Goal: Transaction & Acquisition: Purchase product/service

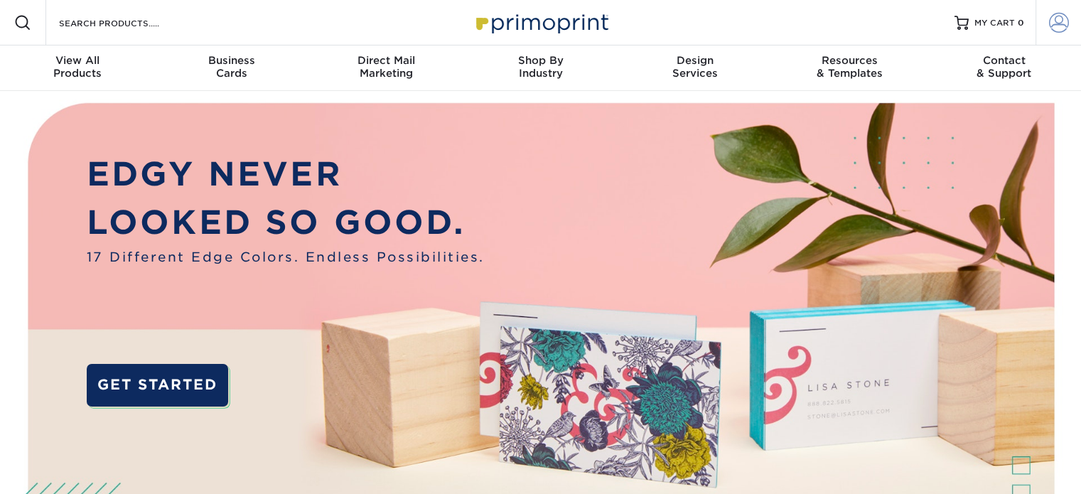
click at [1061, 20] on span at bounding box center [1059, 23] width 20 height 20
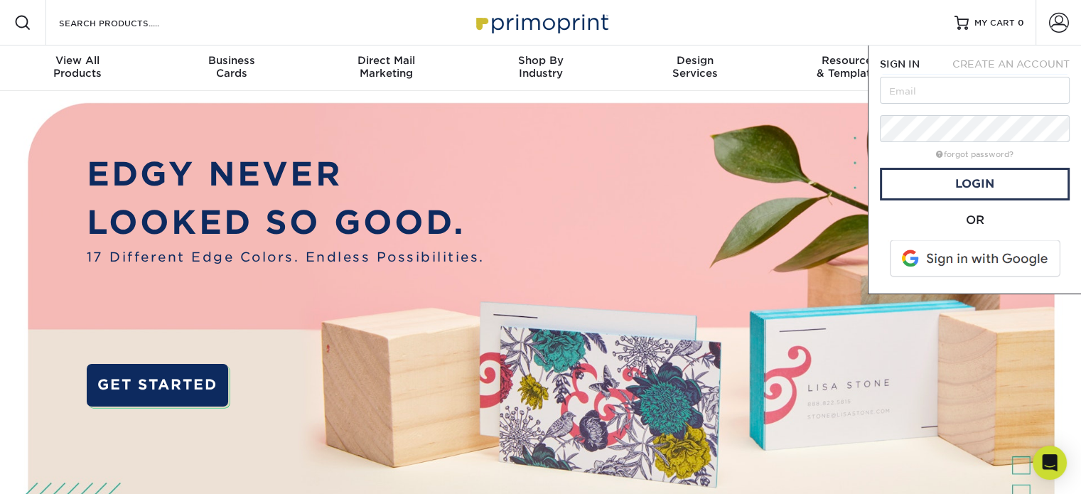
click at [958, 264] on span at bounding box center [976, 258] width 181 height 37
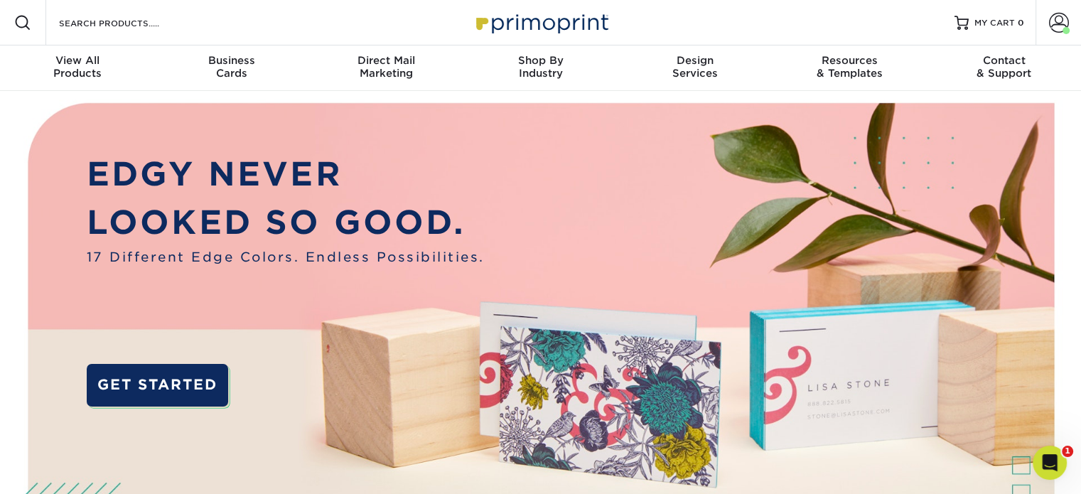
drag, startPoint x: 1053, startPoint y: 2, endPoint x: 724, endPoint y: 198, distance: 383.4
click at [724, 198] on img at bounding box center [541, 358] width 1071 height 535
click at [1050, 21] on span at bounding box center [1059, 23] width 20 height 20
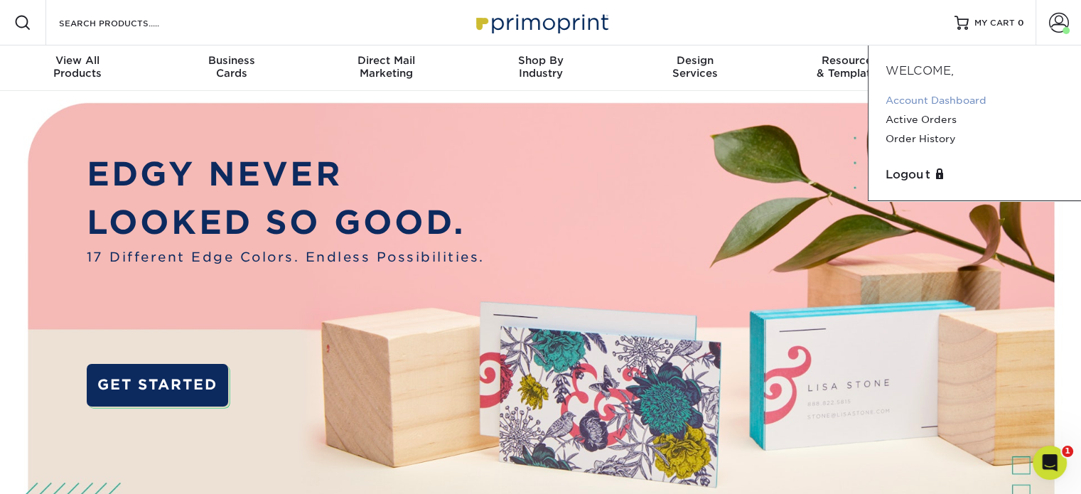
click at [930, 100] on link "Account Dashboard" at bounding box center [975, 100] width 178 height 19
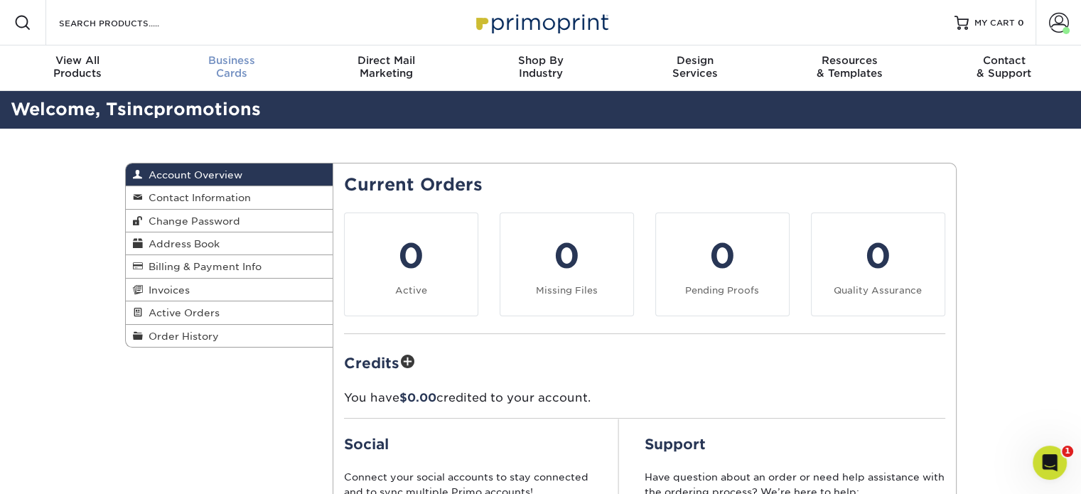
click at [222, 65] on span "Business" at bounding box center [231, 60] width 154 height 13
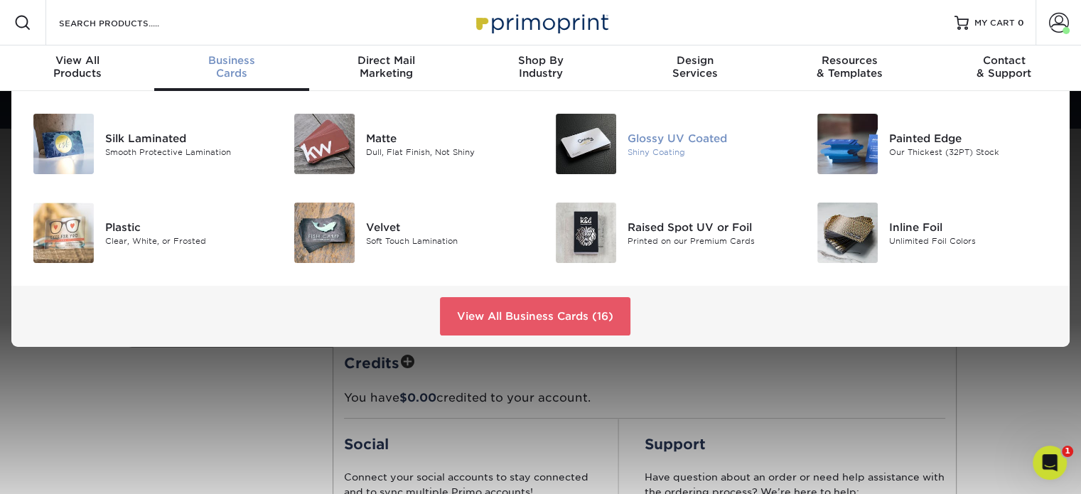
click at [608, 139] on img at bounding box center [586, 144] width 60 height 60
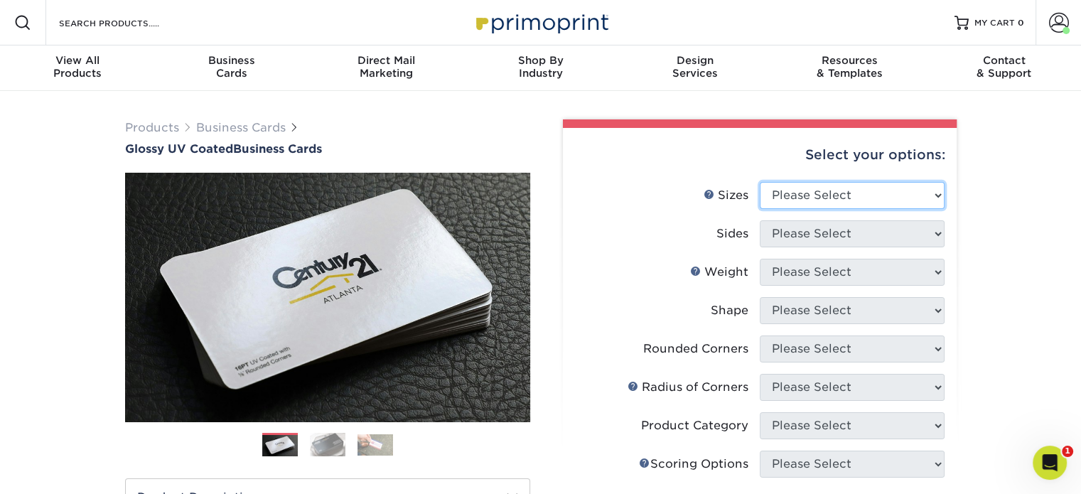
click at [820, 193] on select "Please Select 1.5" x 3.5" - Mini 1.75" x 3.5" - Mini 2" x 2" - Square 2" x 3" -…" at bounding box center [852, 195] width 185 height 27
select select "2.00x3.50"
click at [760, 182] on select "Please Select 1.5" x 3.5" - Mini 1.75" x 3.5" - Mini 2" x 2" - Square 2" x 3" -…" at bounding box center [852, 195] width 185 height 27
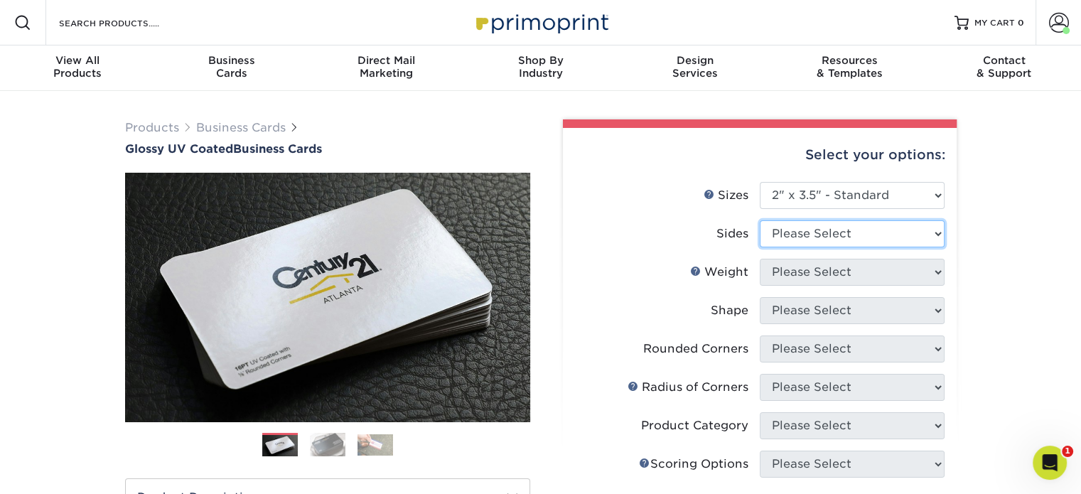
click at [823, 238] on select "Please Select Print Both Sides Print Front Only" at bounding box center [852, 233] width 185 height 27
select select "13abbda7-1d64-4f25-8bb2-c179b224825d"
click at [760, 220] on select "Please Select Print Both Sides Print Front Only" at bounding box center [852, 233] width 185 height 27
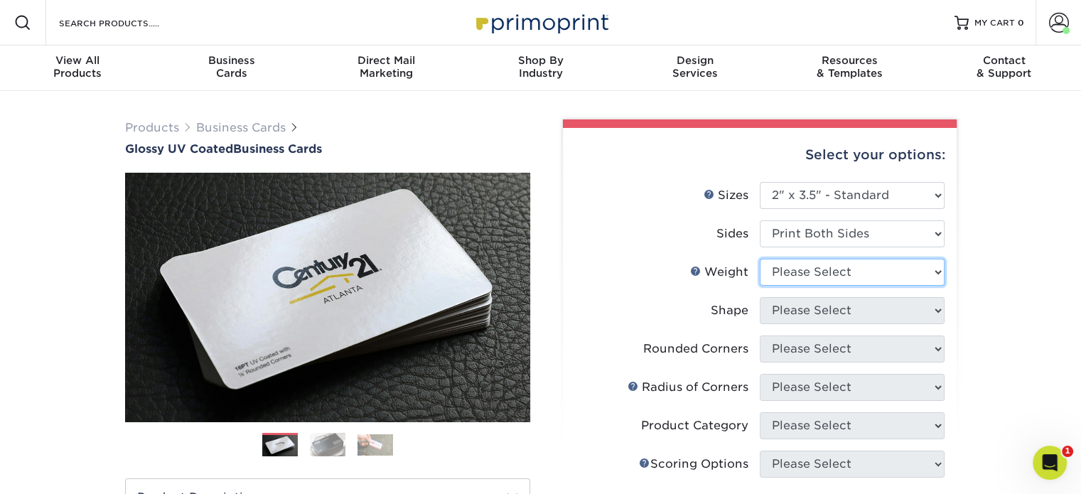
click at [822, 267] on select "Please Select 16PT 14PT" at bounding box center [852, 272] width 185 height 27
select select "14PT"
click at [760, 259] on select "Please Select 16PT 14PT" at bounding box center [852, 272] width 185 height 27
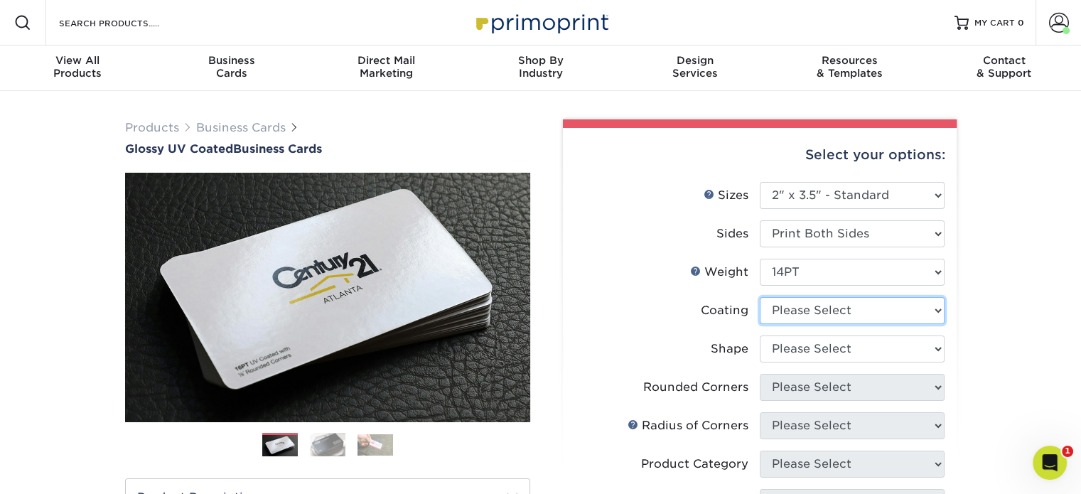
click at [832, 301] on select at bounding box center [852, 310] width 185 height 27
select select "ae367451-b2b8-45df-a344-0f05b6a12993"
click at [760, 297] on select at bounding box center [852, 310] width 185 height 27
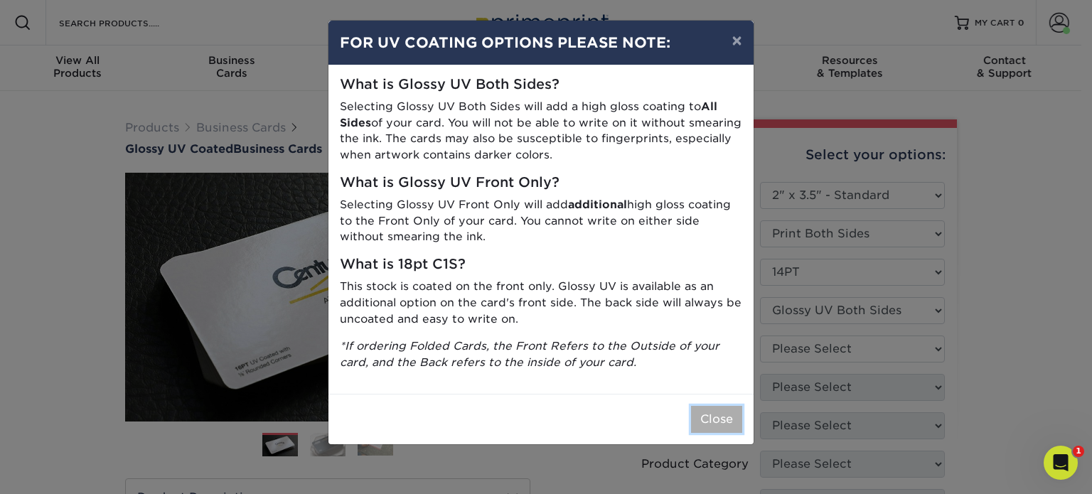
click at [706, 417] on button "Close" at bounding box center [716, 419] width 51 height 27
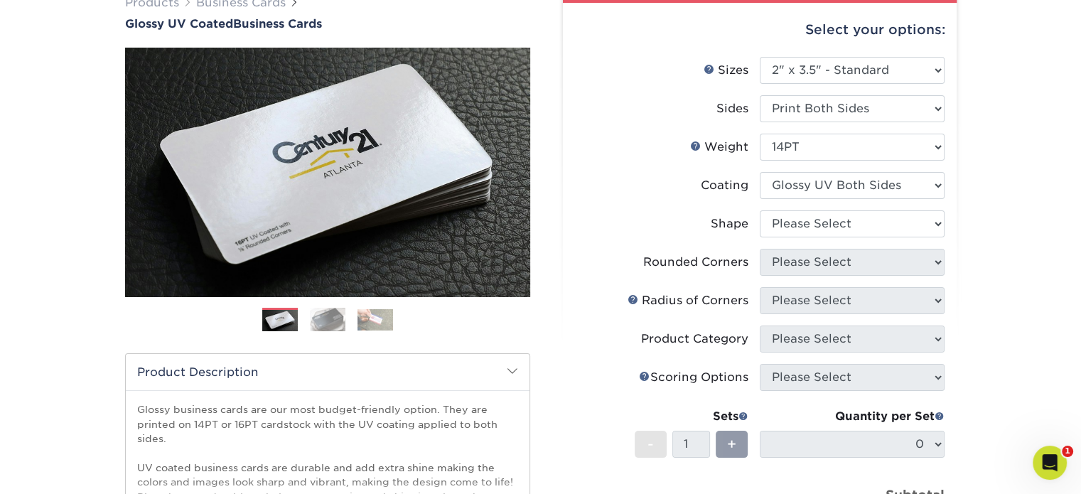
scroll to position [134, 0]
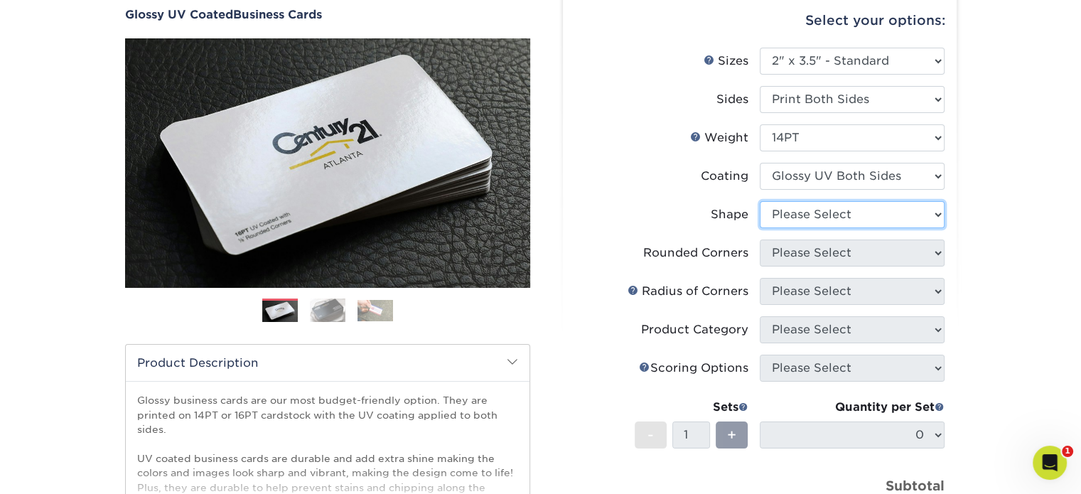
click at [878, 215] on select "Please Select Standard" at bounding box center [852, 214] width 185 height 27
select select "standard"
click at [760, 201] on select "Please Select Standard" at bounding box center [852, 214] width 185 height 27
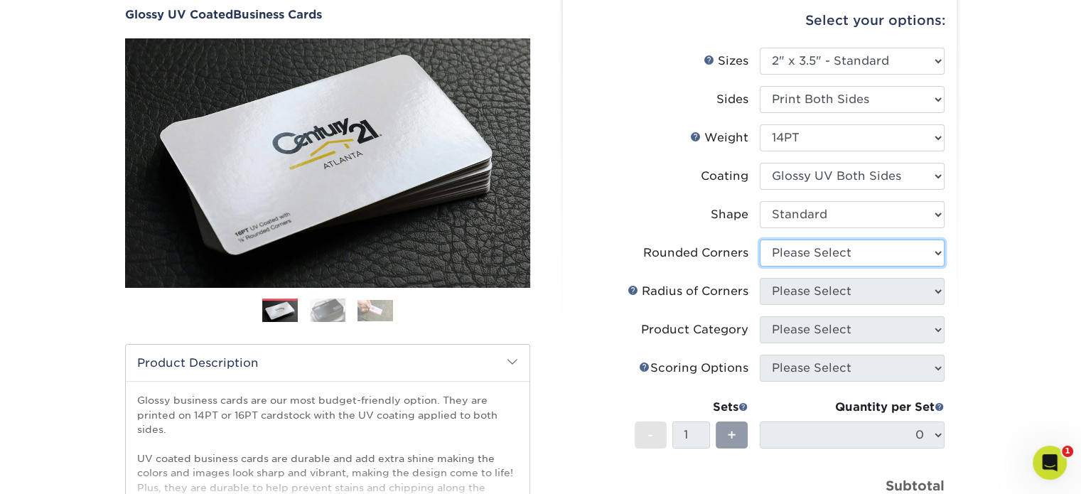
click at [865, 252] on select "Please Select Yes - Round 2 Corners Yes - Round 4 Corners No" at bounding box center [852, 253] width 185 height 27
select select "0"
click at [760, 240] on select "Please Select Yes - Round 2 Corners Yes - Round 4 Corners No" at bounding box center [852, 253] width 185 height 27
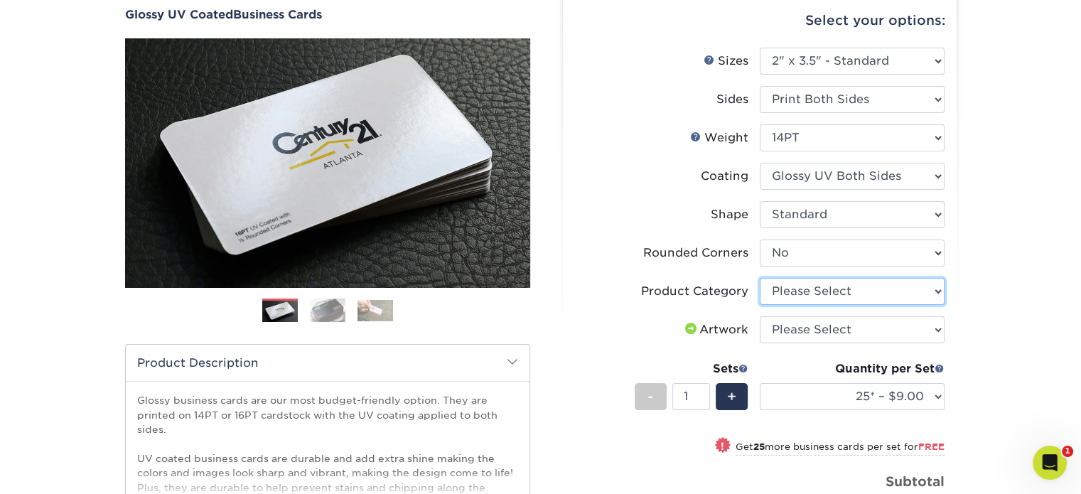
click at [853, 292] on select "Please Select Business Cards" at bounding box center [852, 291] width 185 height 27
select select "3b5148f1-0588-4f88-a218-97bcfdce65c1"
click at [760, 278] on select "Please Select Business Cards" at bounding box center [852, 291] width 185 height 27
click at [841, 323] on select "Please Select I will upload files I need a design - $100" at bounding box center [852, 329] width 185 height 27
select select "upload"
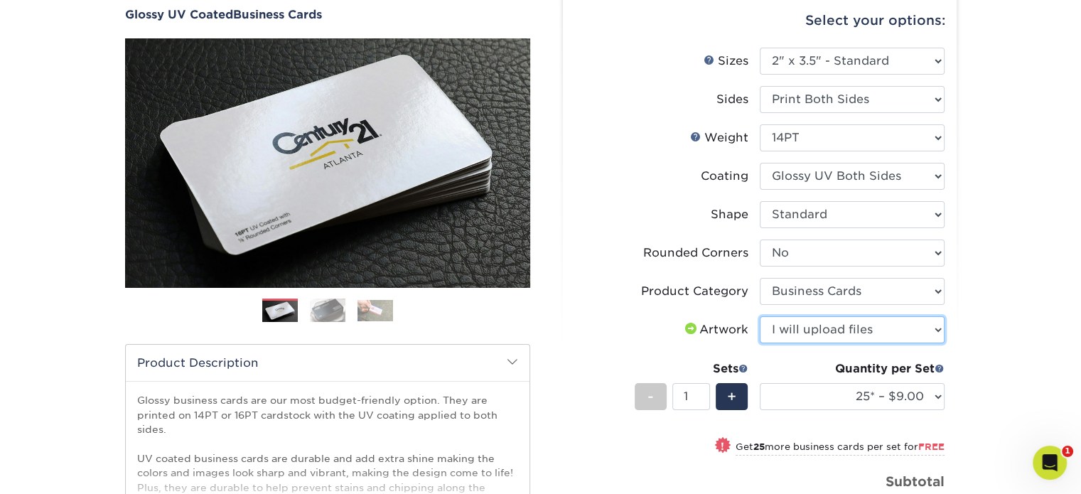
click at [760, 316] on select "Please Select I will upload files I need a design - $100" at bounding box center [852, 329] width 185 height 27
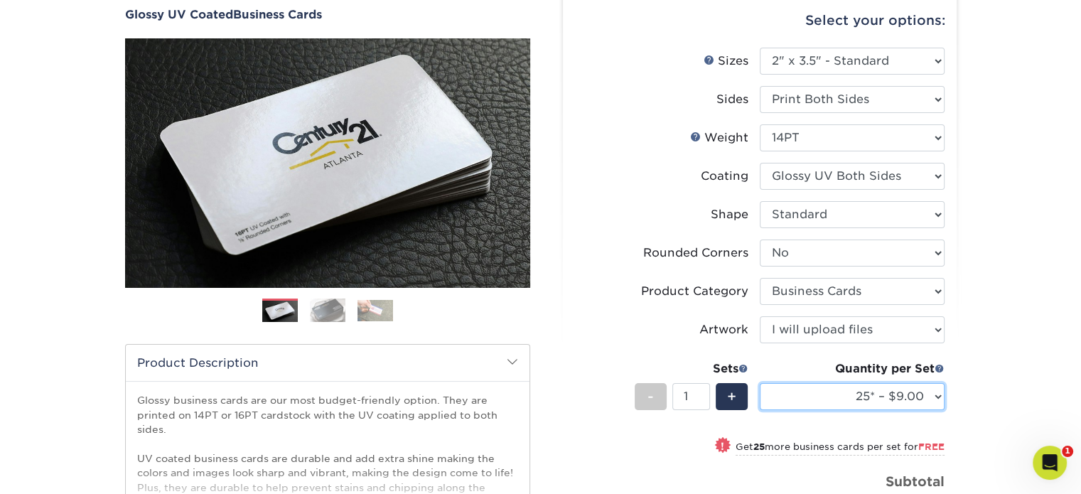
click at [859, 390] on select "25* – $9.00 50* – $9.00 100* – $9.00 250* – $17.00 500 – $33.00 1000 – $42.00 2…" at bounding box center [852, 396] width 185 height 27
select select "2500 – $75.00"
click at [760, 383] on select "25* – $9.00 50* – $9.00 100* – $9.00 250* – $17.00 500 – $33.00 1000 – $42.00 2…" at bounding box center [852, 396] width 185 height 27
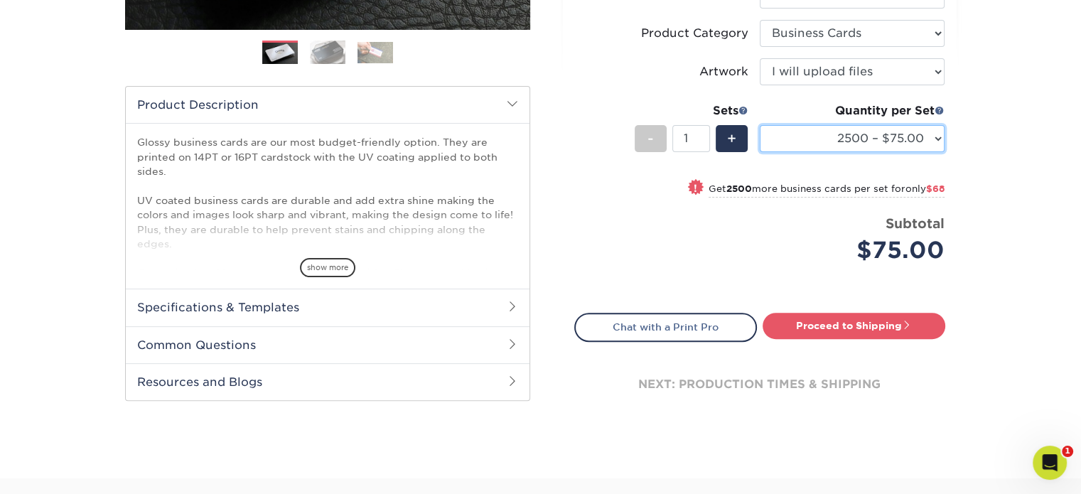
scroll to position [413, 0]
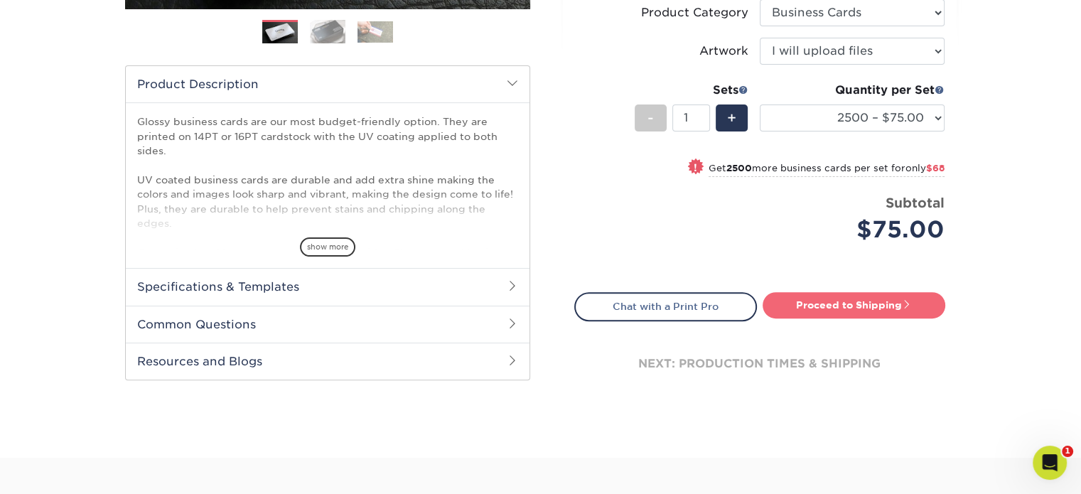
click at [866, 305] on link "Proceed to Shipping" at bounding box center [854, 305] width 183 height 26
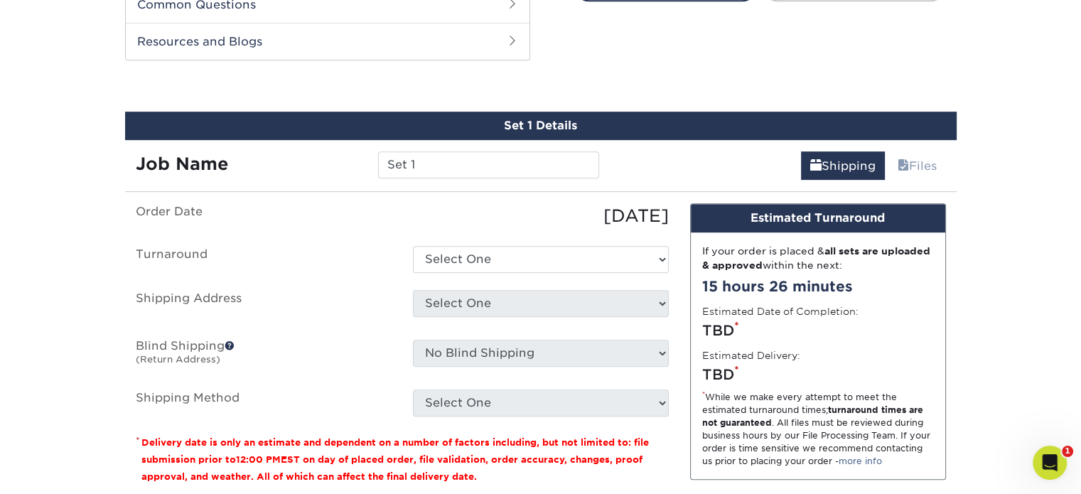
scroll to position [742, 0]
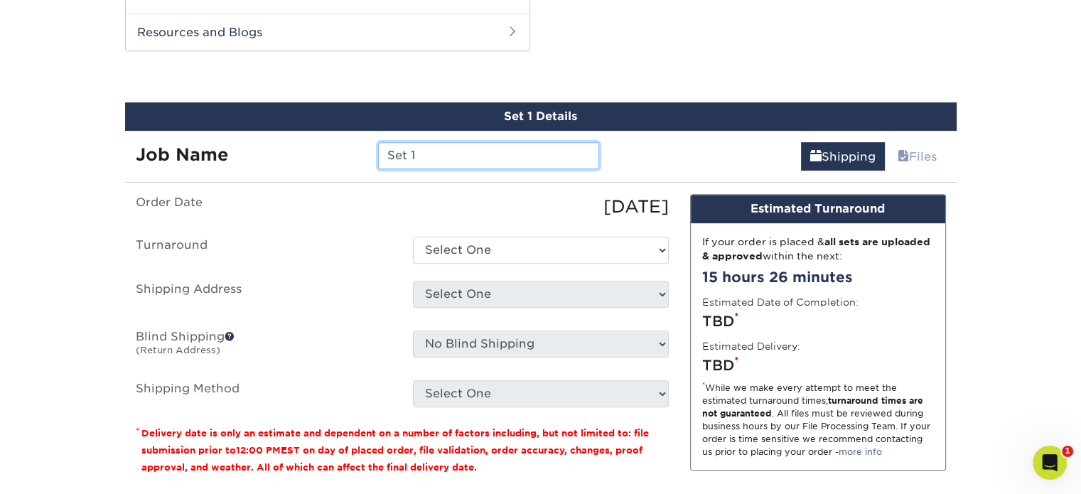
click at [414, 145] on input "Set 1" at bounding box center [488, 155] width 221 height 27
click at [919, 162] on link "Files" at bounding box center [918, 156] width 58 height 28
click at [426, 157] on input "Set 1" at bounding box center [488, 155] width 221 height 27
type input "S"
type input "[DEMOGRAPHIC_DATA] royal purple"
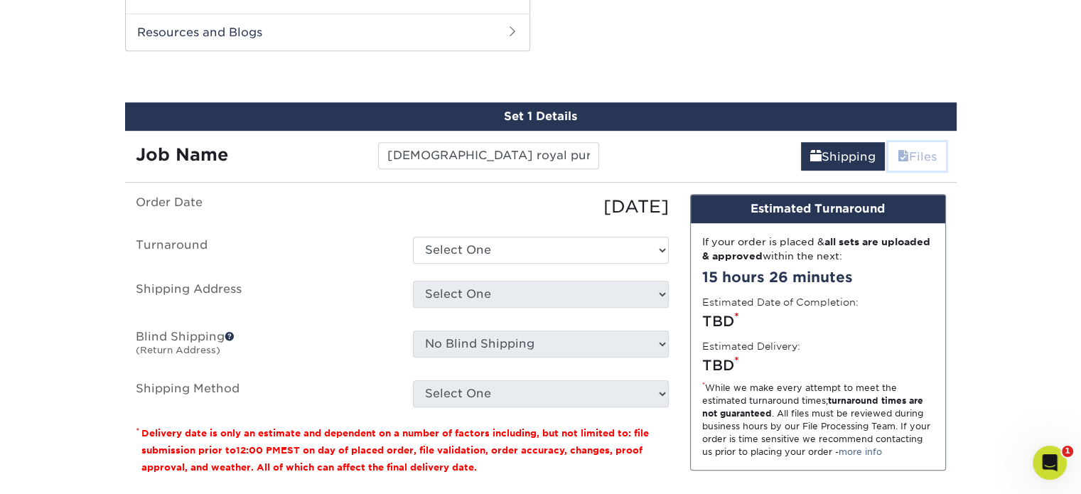
click at [907, 156] on link "Files" at bounding box center [918, 156] width 58 height 28
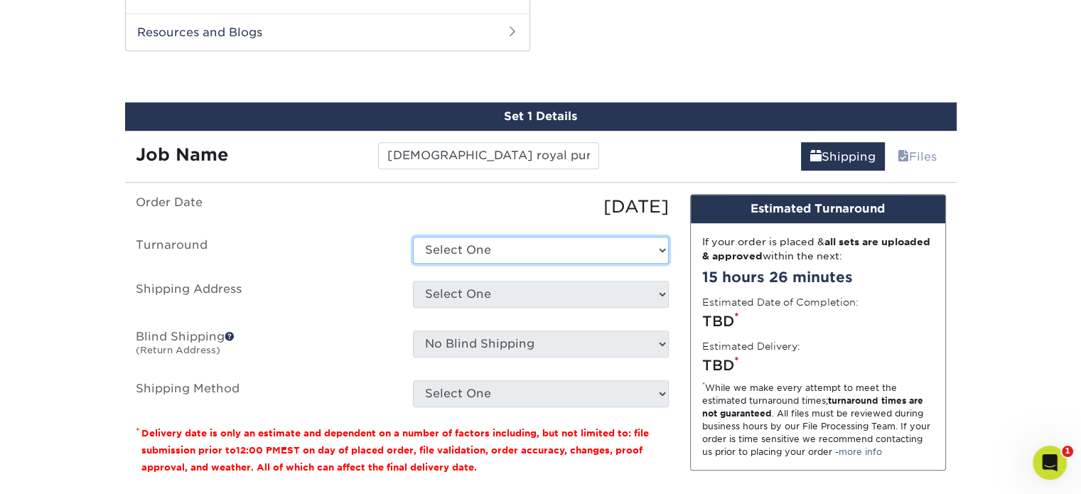
click at [599, 245] on select "Select One 2-4 Business Days 2 Day Next Business Day" at bounding box center [541, 250] width 256 height 27
select select "4a159f46-6f51-4eef-9cfd-d461665f340a"
click at [413, 237] on select "Select One 2-4 Business Days 2 Day Next Business Day" at bounding box center [541, 250] width 256 height 27
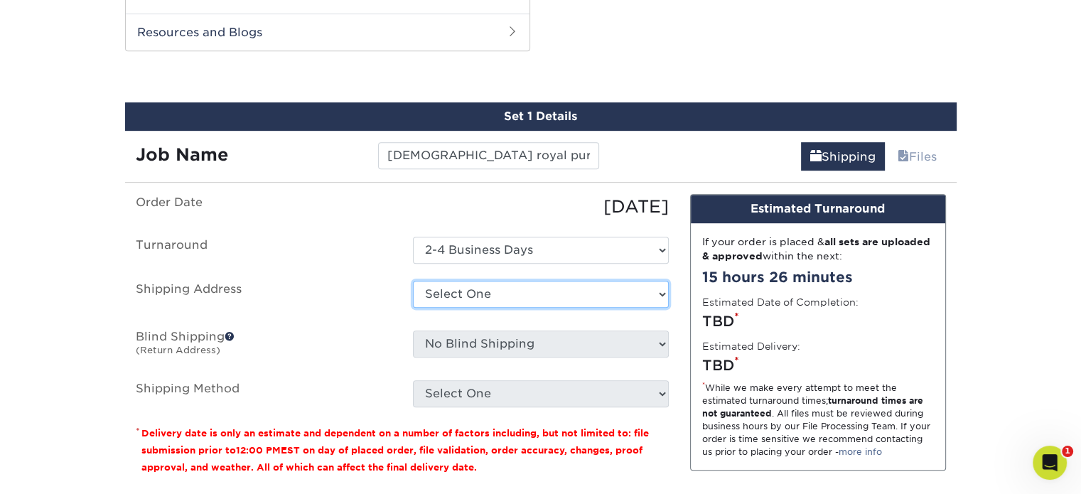
click at [552, 286] on select "Select One GCT + Add New Address" at bounding box center [541, 294] width 256 height 27
select select "285363"
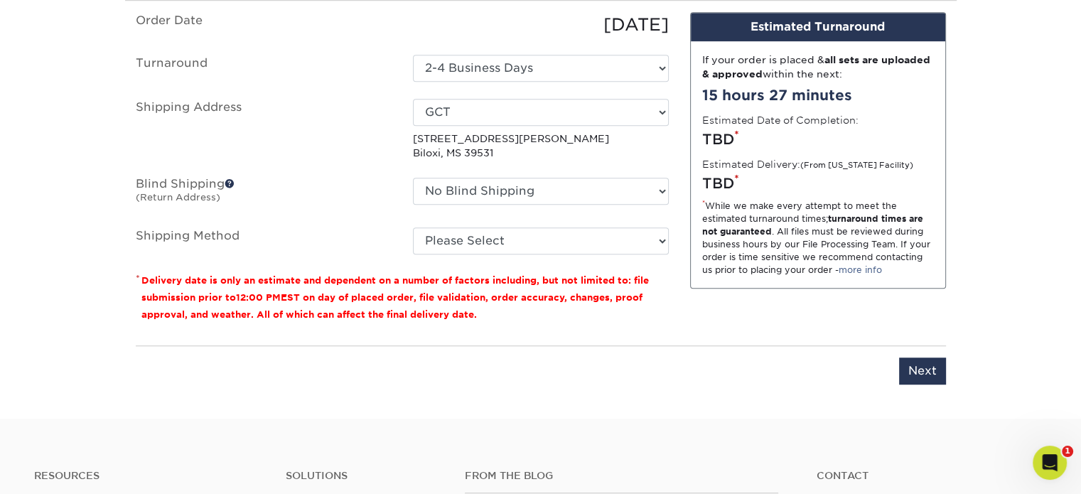
scroll to position [926, 0]
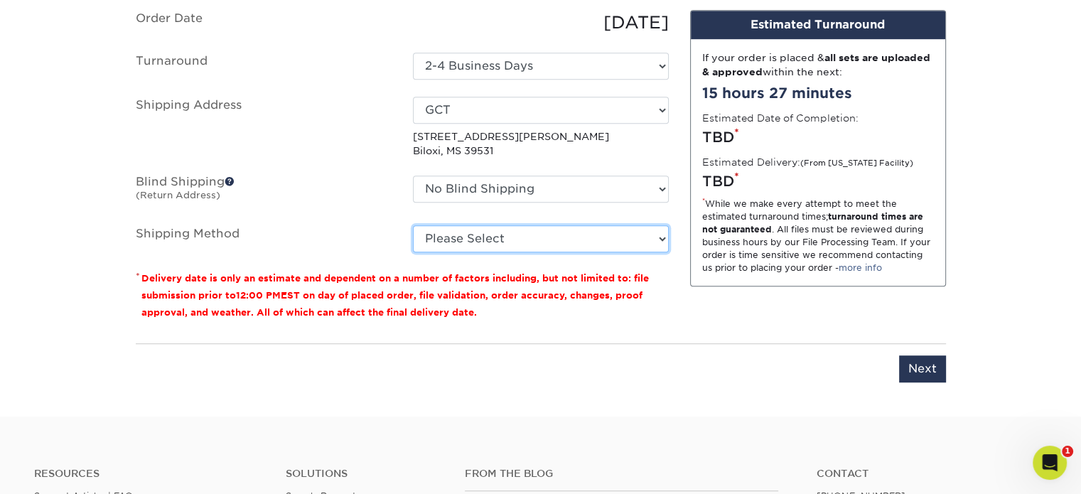
click at [489, 240] on select "Please Select Ground Shipping (+$11.20) 3 Day Shipping Service (+$20.89) 2 Day …" at bounding box center [541, 238] width 256 height 27
select select "03"
click at [413, 225] on select "Please Select Ground Shipping (+$11.20) 3 Day Shipping Service (+$20.89) 2 Day …" at bounding box center [541, 238] width 256 height 27
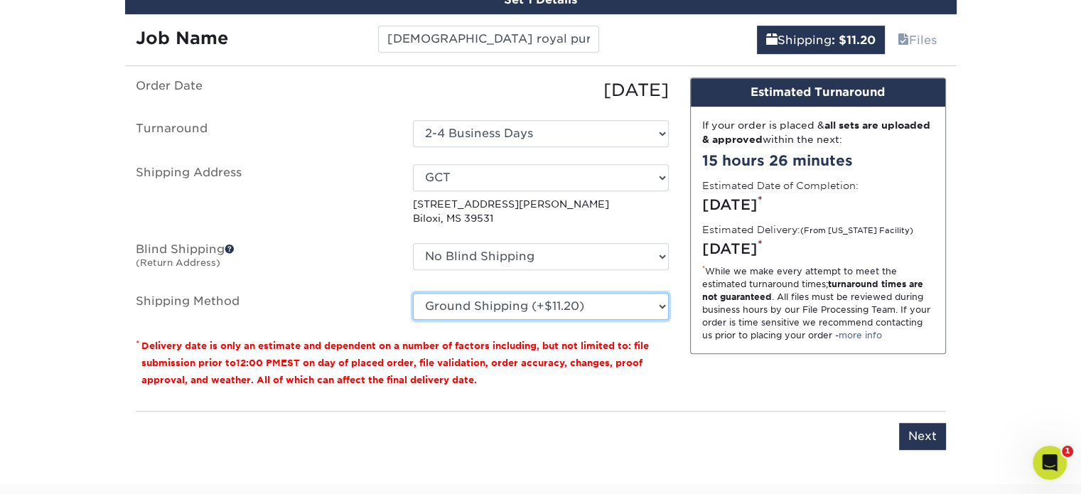
scroll to position [890, 0]
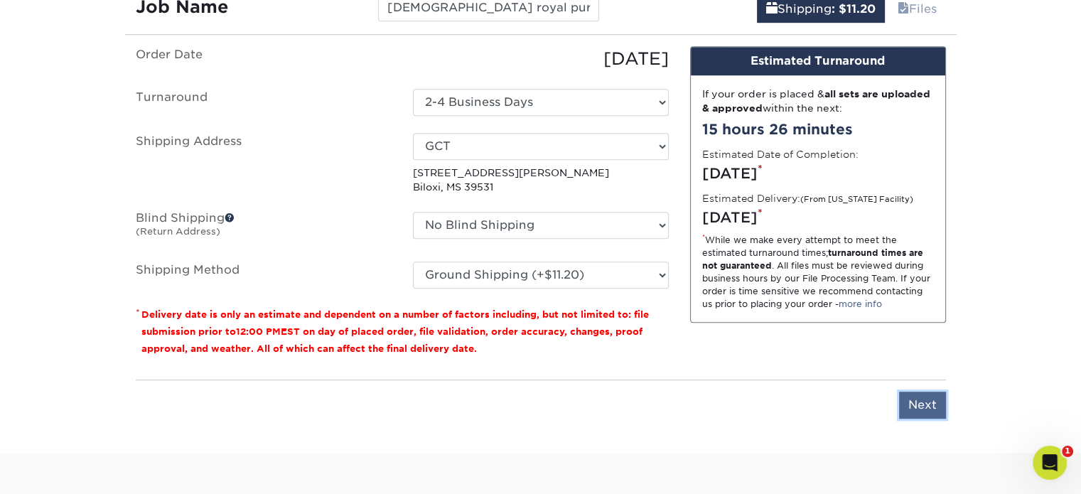
click at [924, 397] on input "Next" at bounding box center [922, 405] width 47 height 27
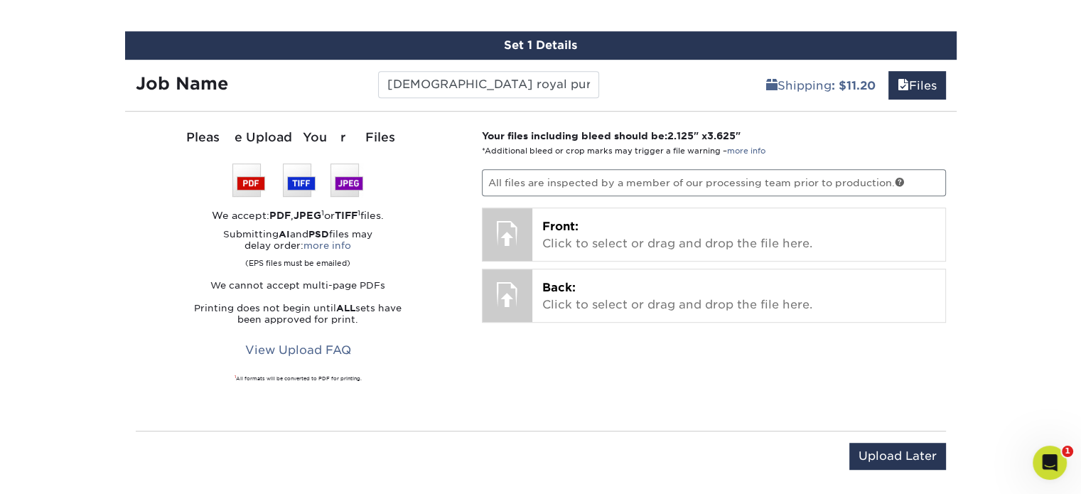
scroll to position [817, 0]
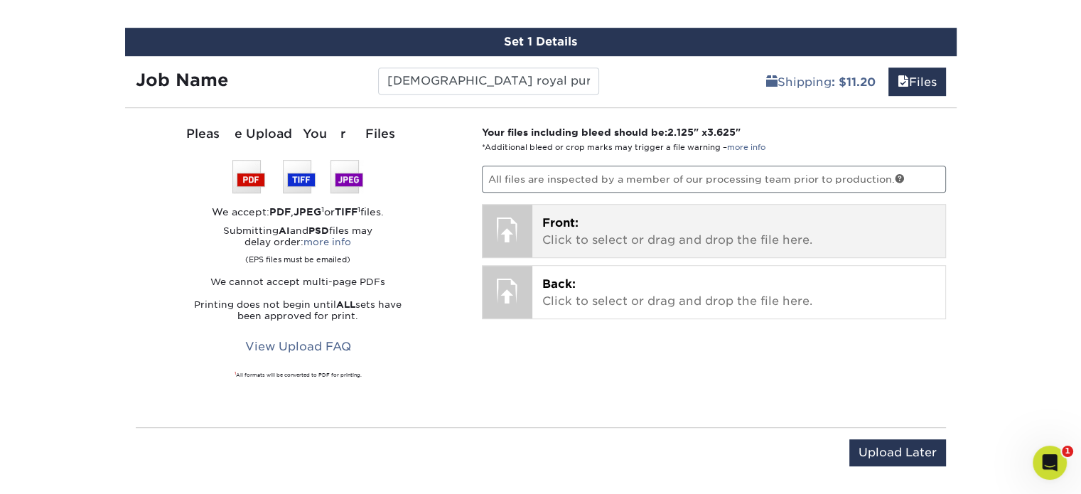
click at [754, 227] on p "Front: Click to select or drag and drop the file here." at bounding box center [738, 232] width 393 height 34
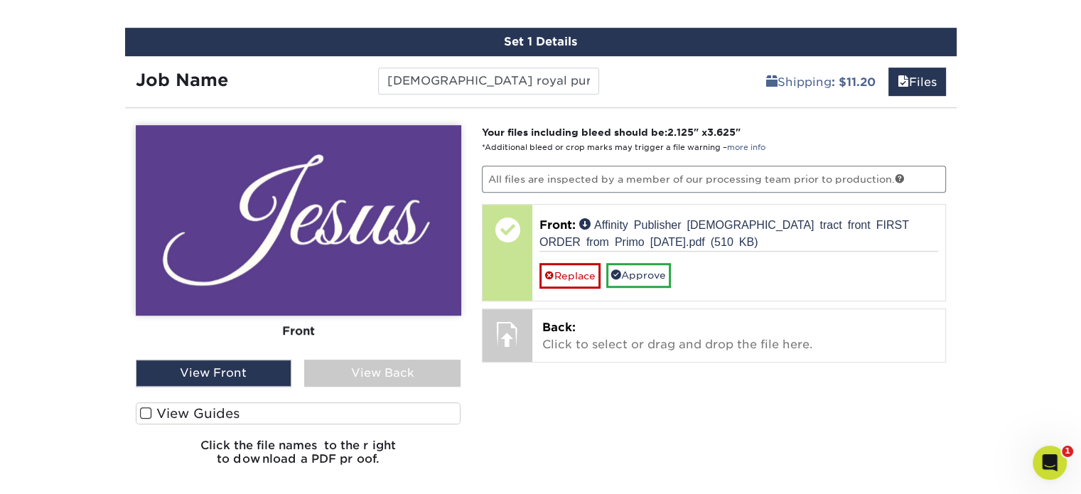
click at [141, 410] on span at bounding box center [146, 414] width 12 height 14
click at [0, 0] on input "View Guides" at bounding box center [0, 0] width 0 height 0
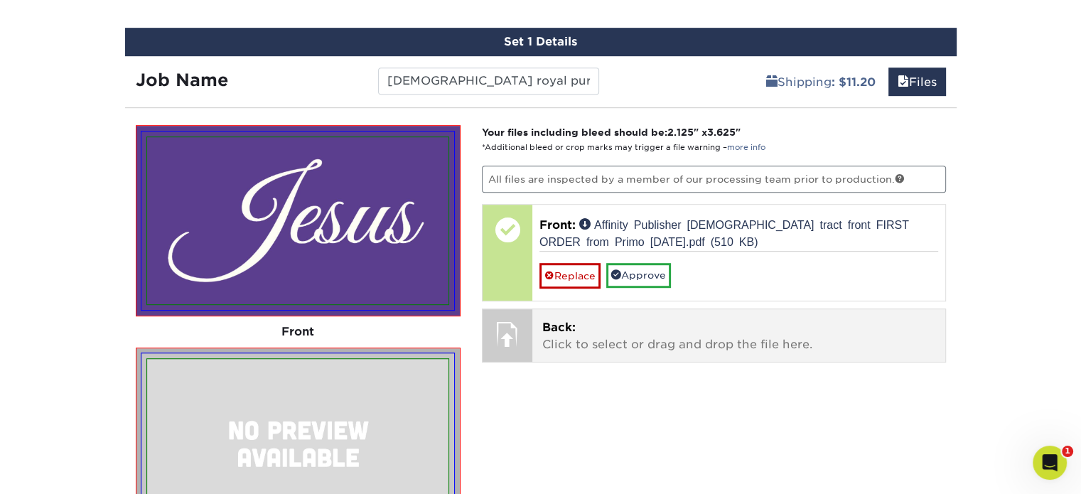
click at [563, 329] on span "Back:" at bounding box center [558, 328] width 33 height 14
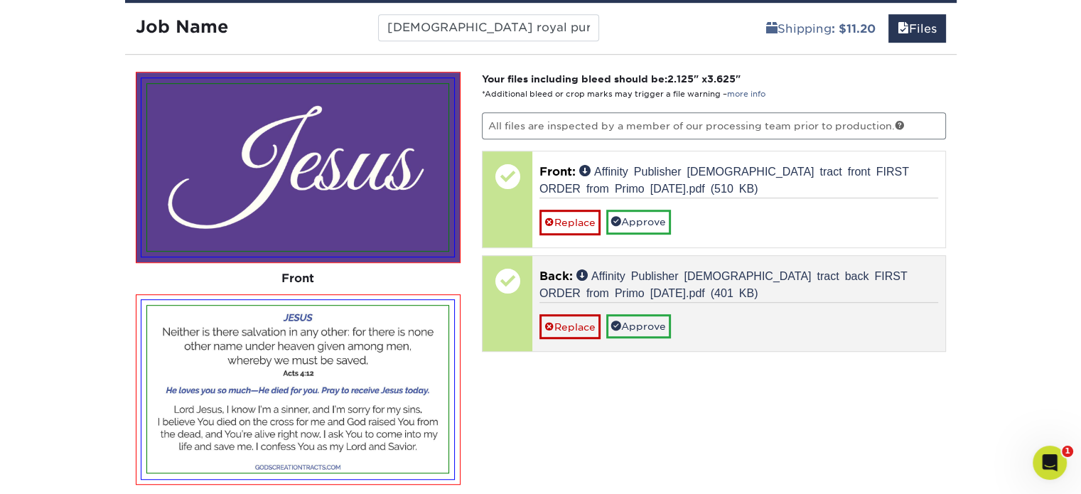
scroll to position [868, 0]
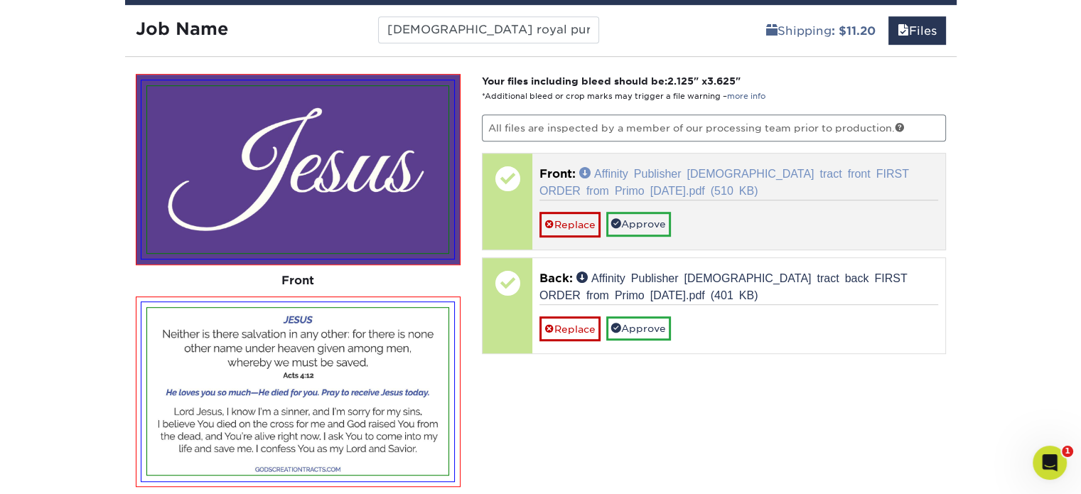
click at [656, 173] on link "Affinity Publisher Jesus tract front FIRST ORDER from Primo 8.25.25.pdf (510 KB)" at bounding box center [725, 181] width 370 height 28
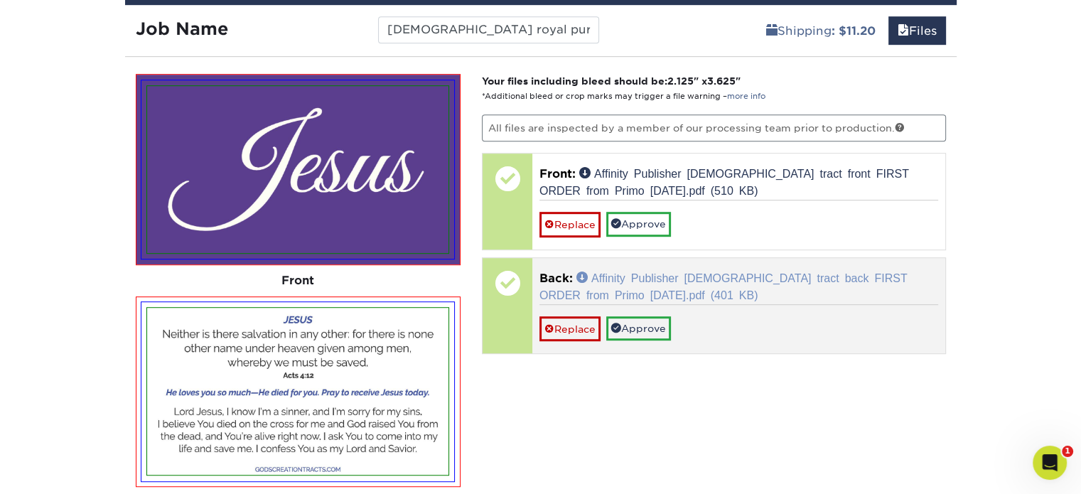
click at [658, 278] on link "Affinity Publisher Jesus tract back FIRST ORDER from Primo 8.25.25.pdf (401 KB)" at bounding box center [724, 286] width 368 height 28
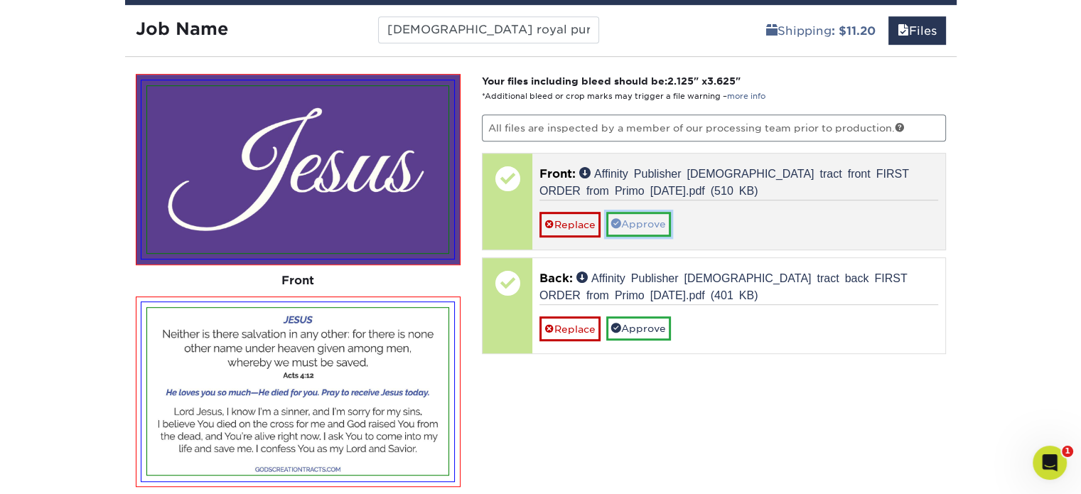
click at [645, 218] on link "Approve" at bounding box center [638, 224] width 65 height 24
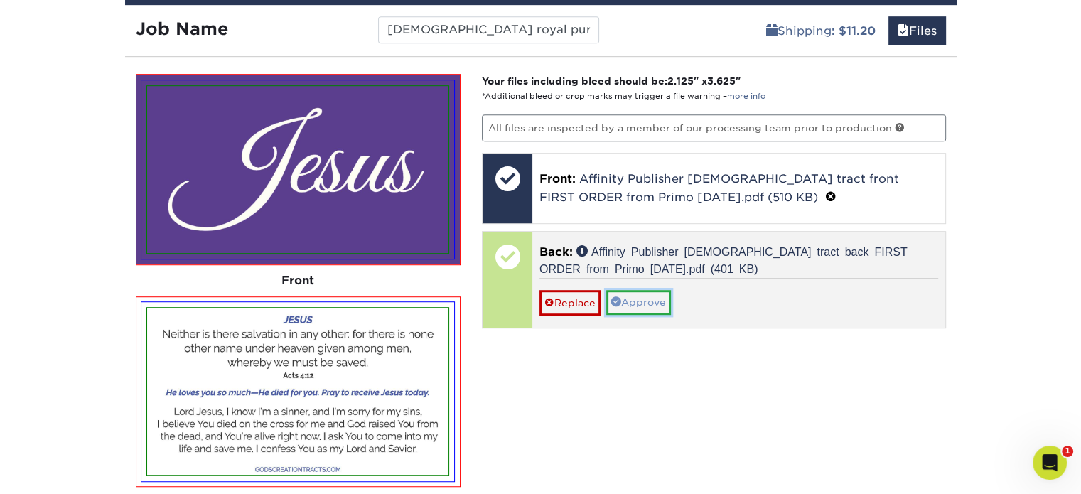
click at [628, 301] on link "Approve" at bounding box center [638, 302] width 65 height 24
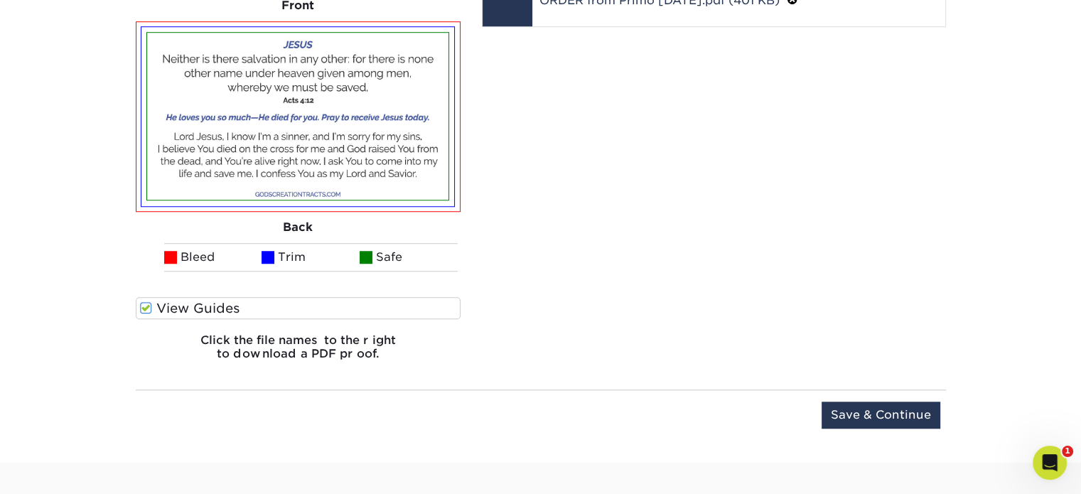
scroll to position [1146, 0]
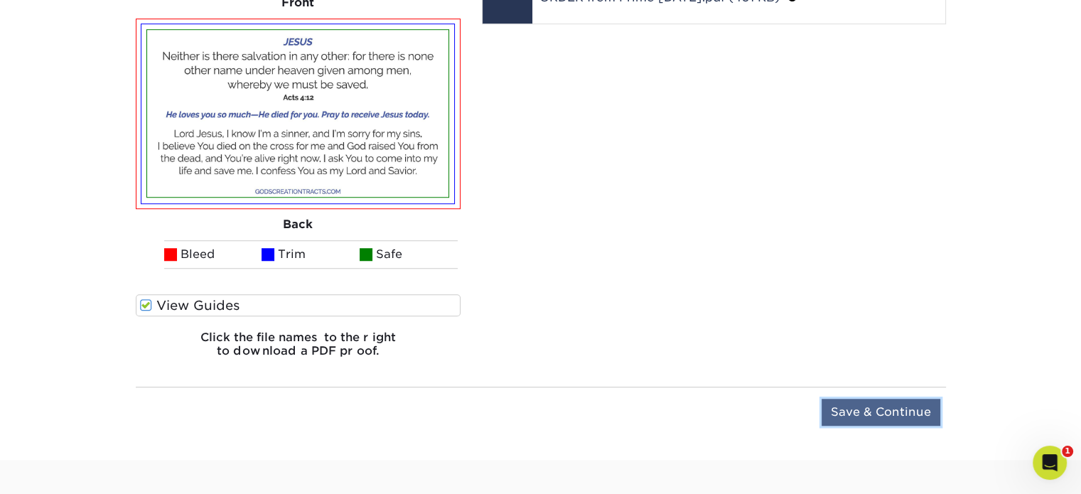
click at [866, 413] on input "Save & Continue" at bounding box center [881, 412] width 119 height 27
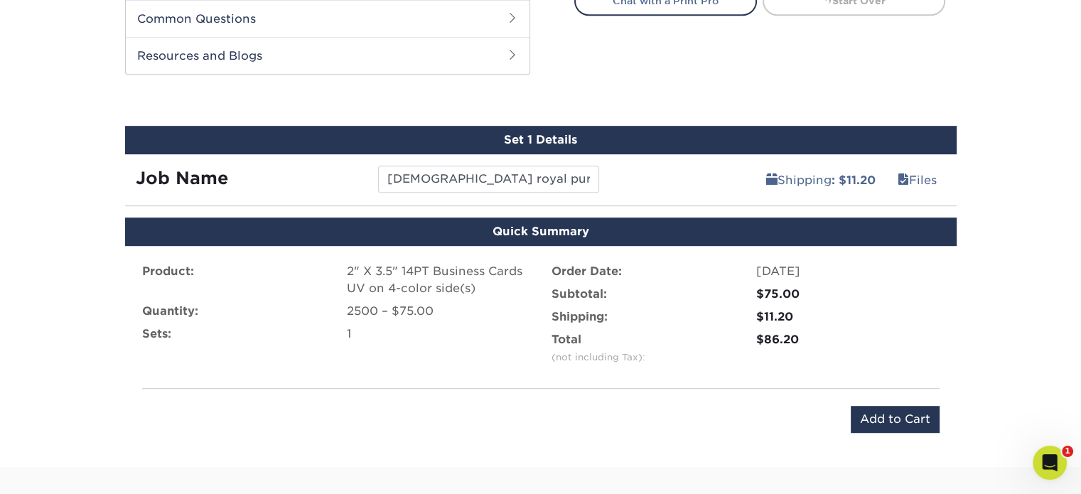
scroll to position [731, 0]
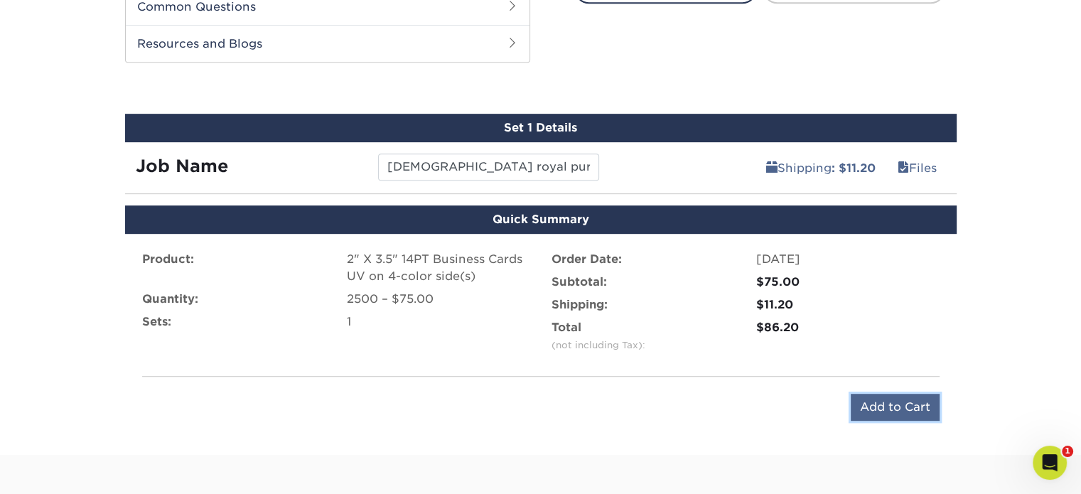
click at [890, 405] on input "Add to Cart" at bounding box center [895, 407] width 89 height 27
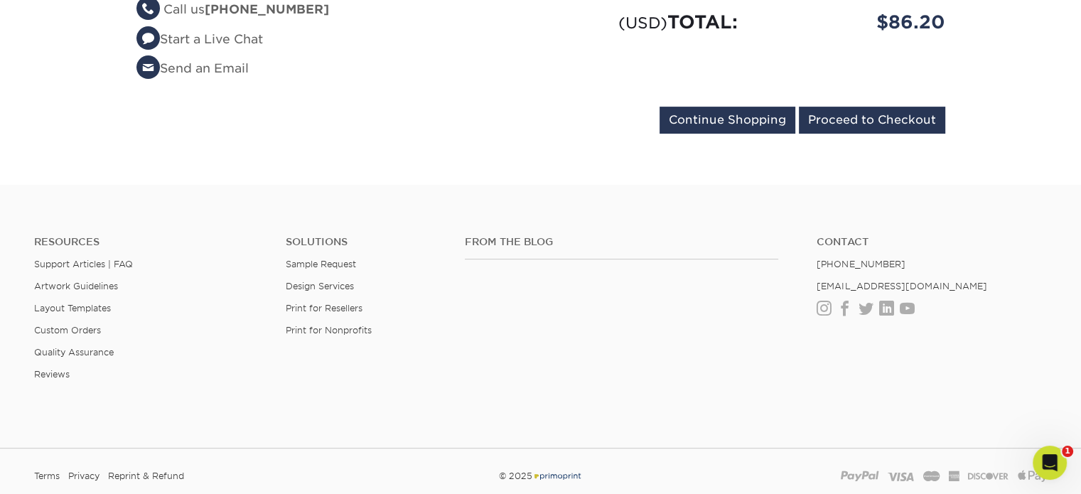
scroll to position [451, 0]
